Goal: Information Seeking & Learning: Learn about a topic

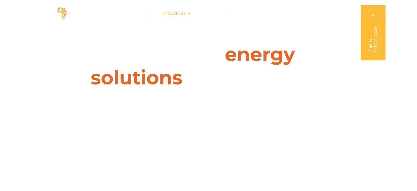
click at [187, 13] on div "Industries Close Industries Open Industries" at bounding box center [177, 13] width 37 height 11
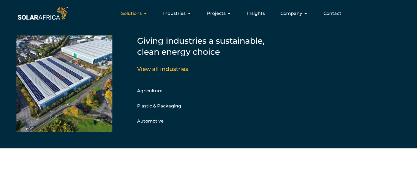
click at [140, 13] on span "Solutions" at bounding box center [131, 13] width 21 height 7
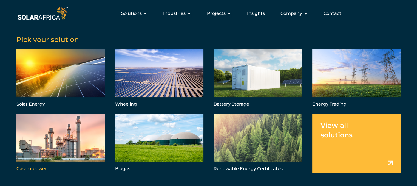
click at [61, 133] on link "Menu" at bounding box center [60, 143] width 88 height 59
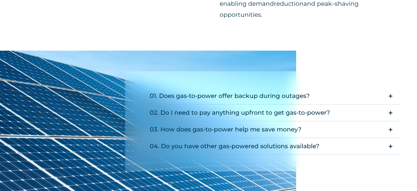
scroll to position [494, 0]
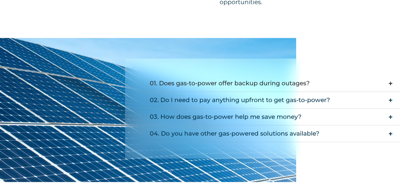
click at [389, 83] on icon "Accordion. Open links with Enter or Space, close with Escape, and navigate with…" at bounding box center [391, 83] width 4 height 4
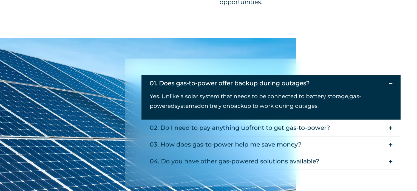
click at [393, 83] on summary "01. Does gas-to-power offer backup during outages?" at bounding box center [271, 83] width 259 height 16
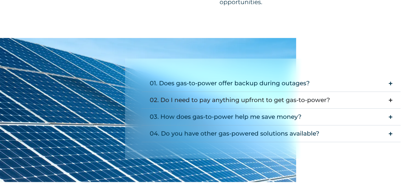
click at [391, 99] on icon "Accordion. Open links with Enter or Space, close with Escape, and navigate with…" at bounding box center [391, 100] width 4 height 4
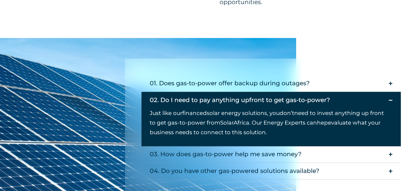
click at [391, 99] on icon "Accordion. Open links with Enter or Space, close with Escape, and navigate with…" at bounding box center [391, 100] width 4 height 4
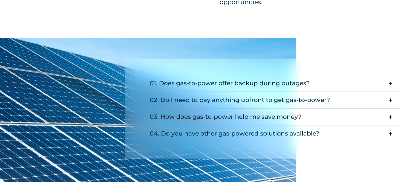
click at [392, 115] on icon "Accordion. Open links with Enter or Space, close with Escape, and navigate with…" at bounding box center [391, 117] width 4 height 4
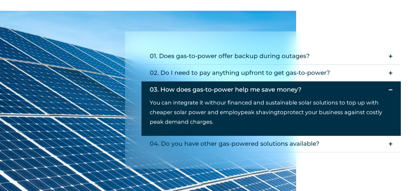
scroll to position [521, 0]
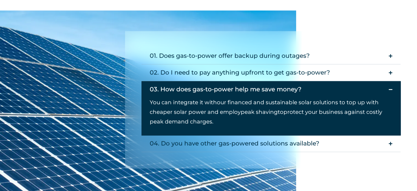
click at [389, 88] on icon "Accordion. Open links with Enter or Space, close with Escape, and navigate with…" at bounding box center [391, 89] width 4 height 4
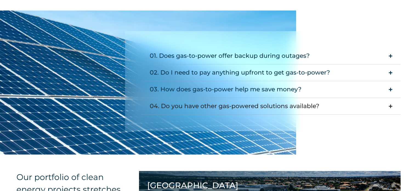
click at [391, 107] on icon "Accordion. Open links with Enter or Space, close with Escape, and navigate with…" at bounding box center [391, 106] width 4 height 4
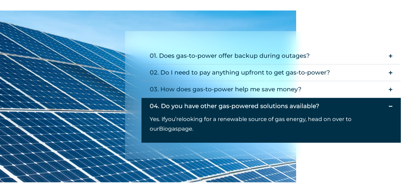
click at [391, 106] on icon "Accordion. Open links with Enter or Space, close with Escape, and navigate with…" at bounding box center [391, 106] width 4 height 4
